Goal: Task Accomplishment & Management: Manage account settings

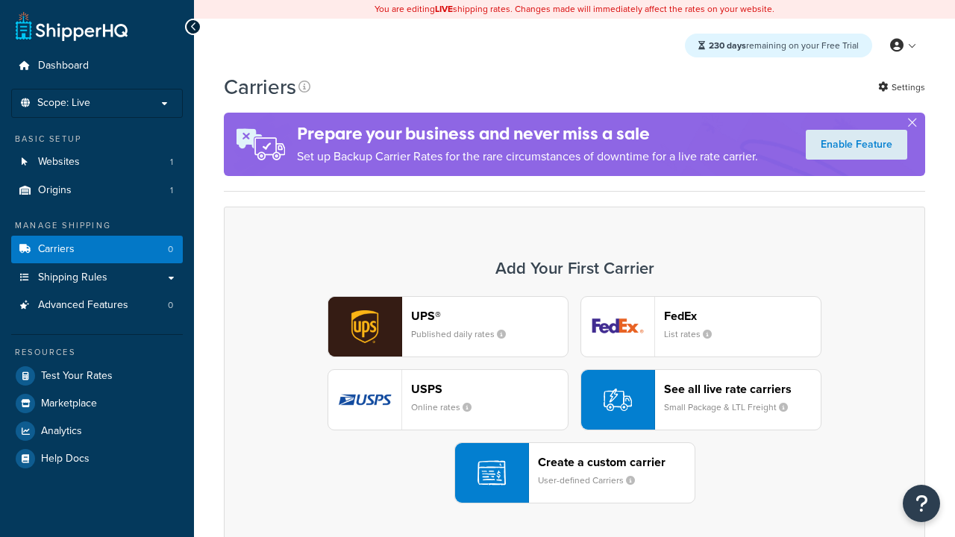
click at [742, 315] on header "FedEx" at bounding box center [742, 316] width 157 height 14
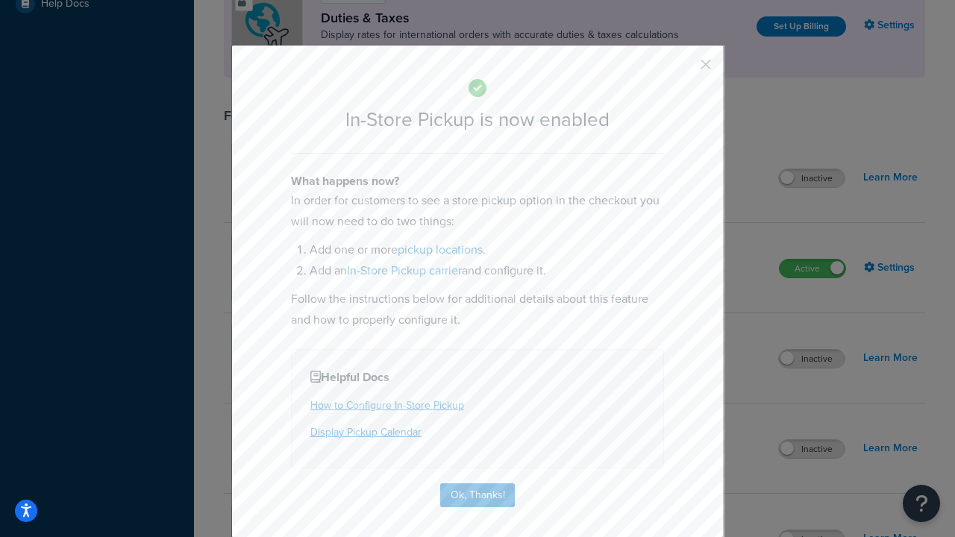
click at [683, 69] on button "button" at bounding box center [684, 70] width 4 height 4
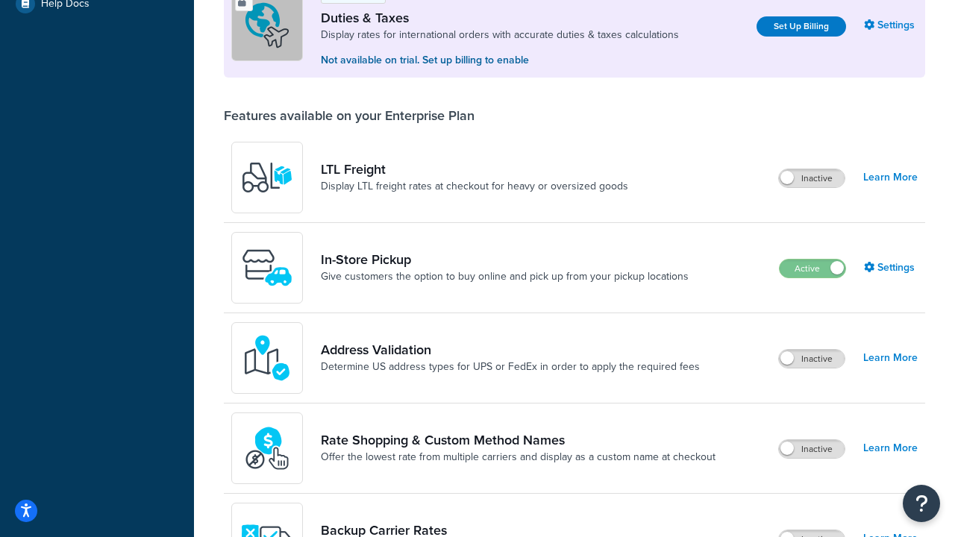
scroll to position [455, 0]
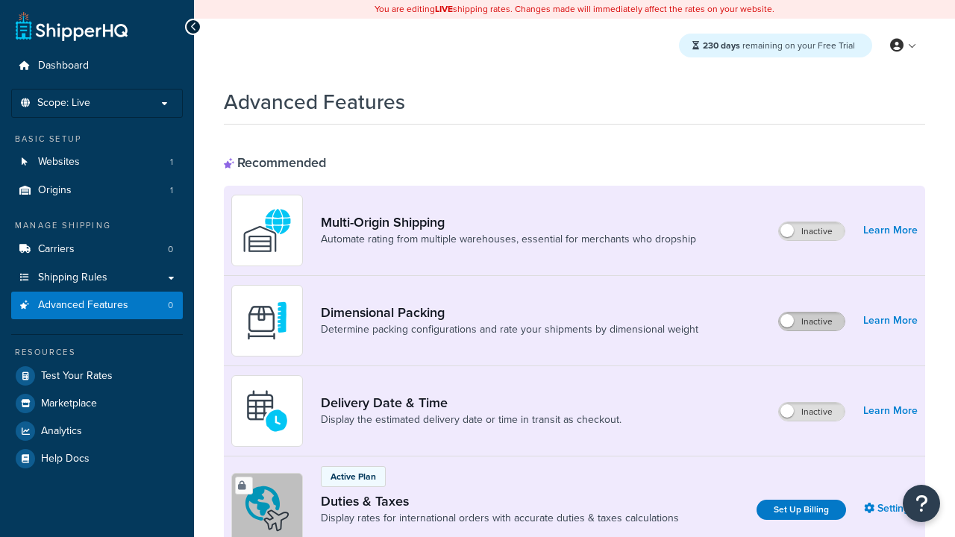
click at [811, 321] on label "Inactive" at bounding box center [812, 321] width 66 height 18
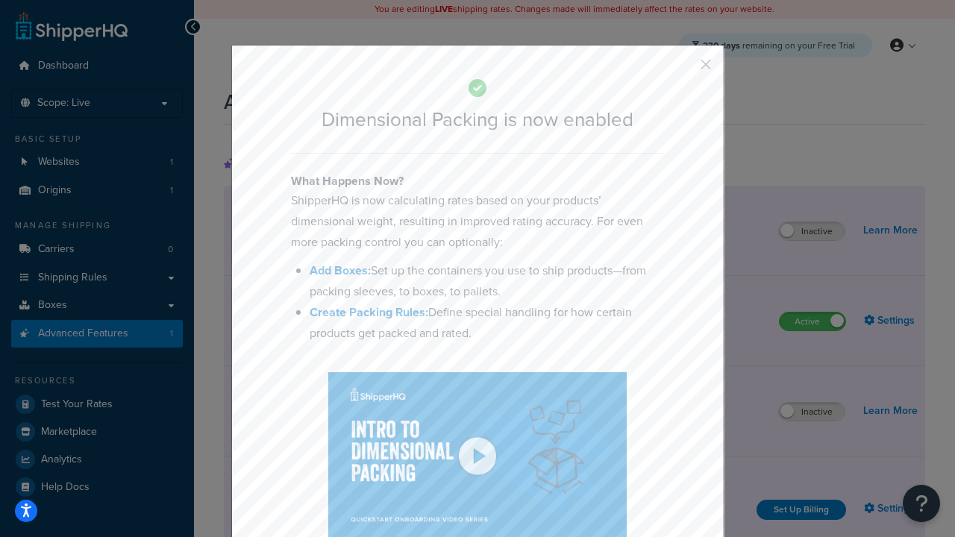
click at [683, 68] on button "button" at bounding box center [684, 70] width 4 height 4
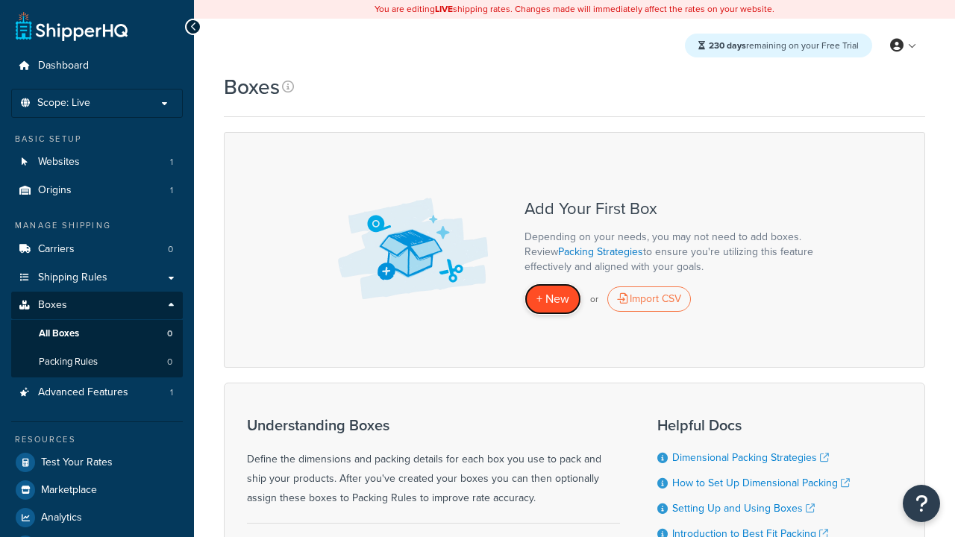
click at [553, 299] on span "+ New" at bounding box center [552, 298] width 33 height 17
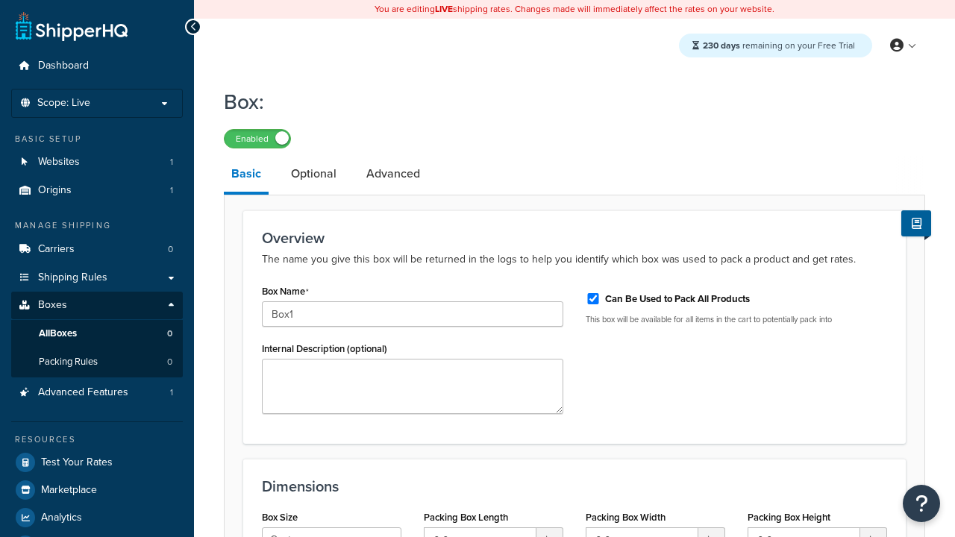
select select "usps_small"
type input "8.5"
type input "5"
type input "1.5"
type input "Box1"
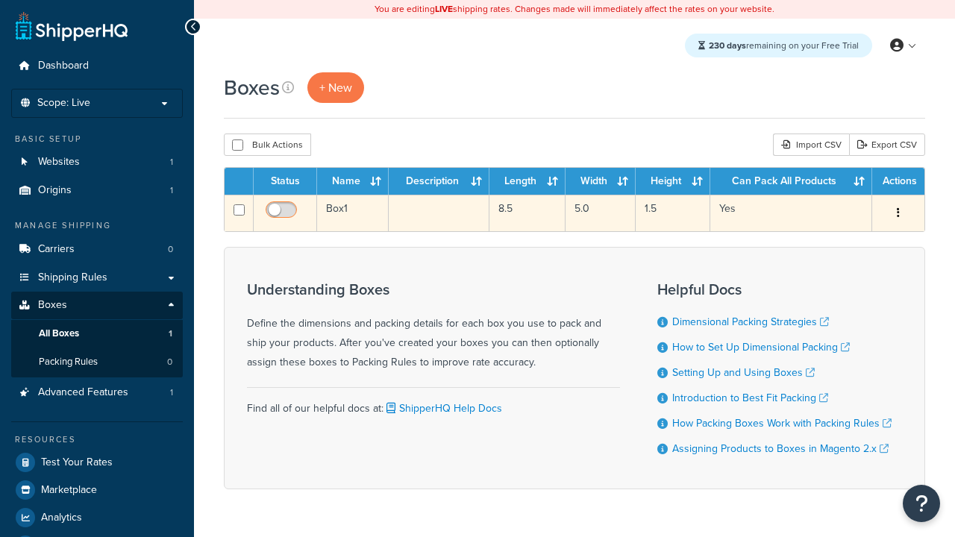
click at [283, 214] on input "checkbox" at bounding box center [283, 213] width 41 height 19
checkbox input "true"
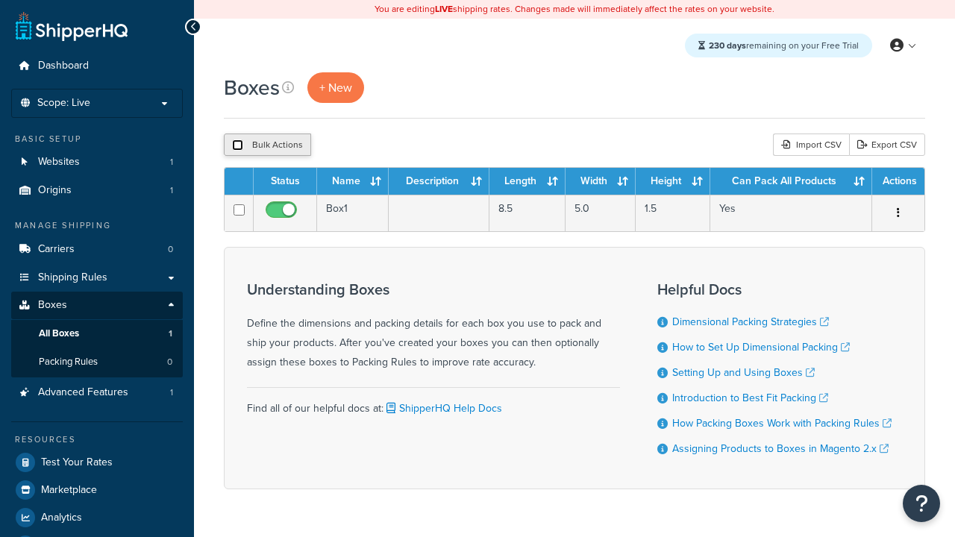
click at [237, 145] on input "checkbox" at bounding box center [237, 144] width 11 height 11
checkbox input "true"
click at [0, 0] on button "Delete" at bounding box center [0, 0] width 0 height 0
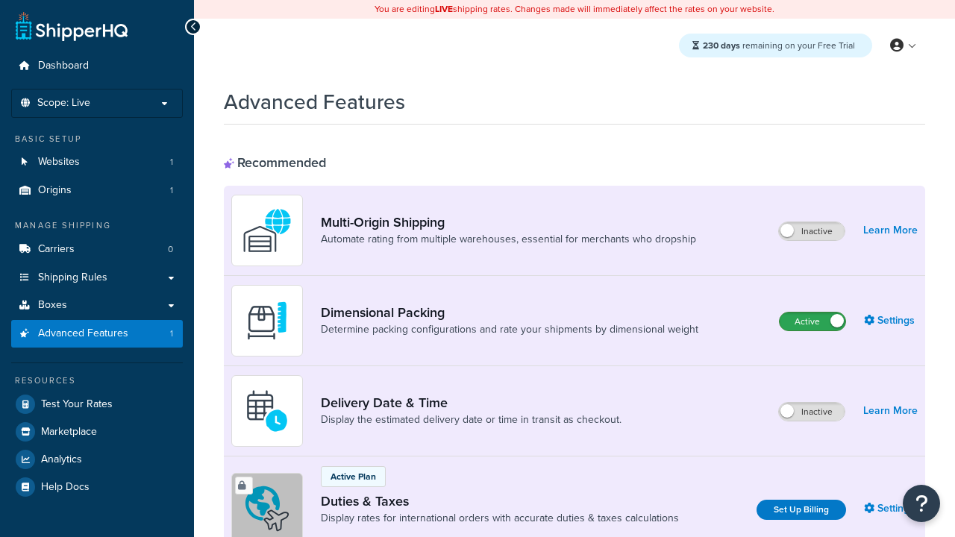
click at [812, 321] on label "Active" at bounding box center [812, 321] width 66 height 18
